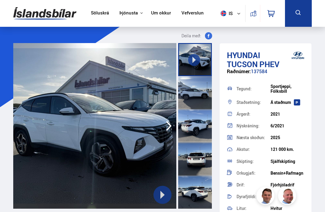
click at [96, 14] on link "Söluskrá" at bounding box center [100, 13] width 18 height 6
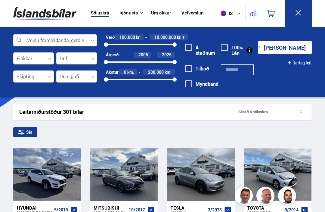
click at [95, 13] on link "Söluskrá" at bounding box center [100, 13] width 18 height 6
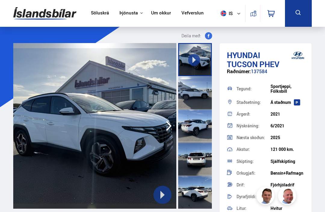
click at [97, 12] on link "Söluskrá" at bounding box center [100, 13] width 18 height 6
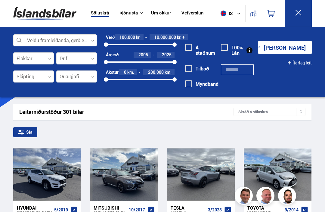
click at [216, 171] on div at bounding box center [215, 174] width 14 height 53
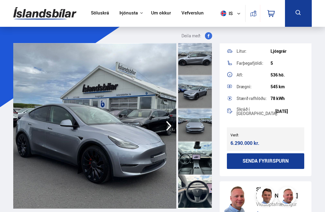
scroll to position [163, 0]
click at [96, 11] on link "Söluskrá" at bounding box center [100, 13] width 18 height 6
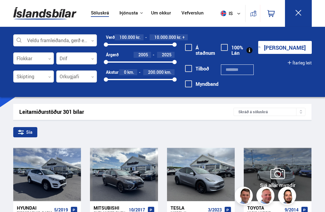
click at [311, 172] on div at bounding box center [305, 174] width 14 height 53
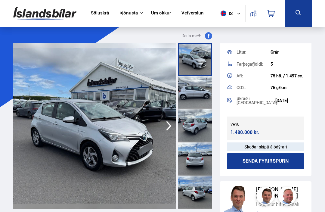
scroll to position [153, 0]
click at [186, 14] on link "Vefverslun" at bounding box center [193, 13] width 22 height 6
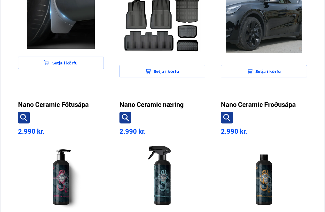
scroll to position [406, 0]
